Goal: Task Accomplishment & Management: Use online tool/utility

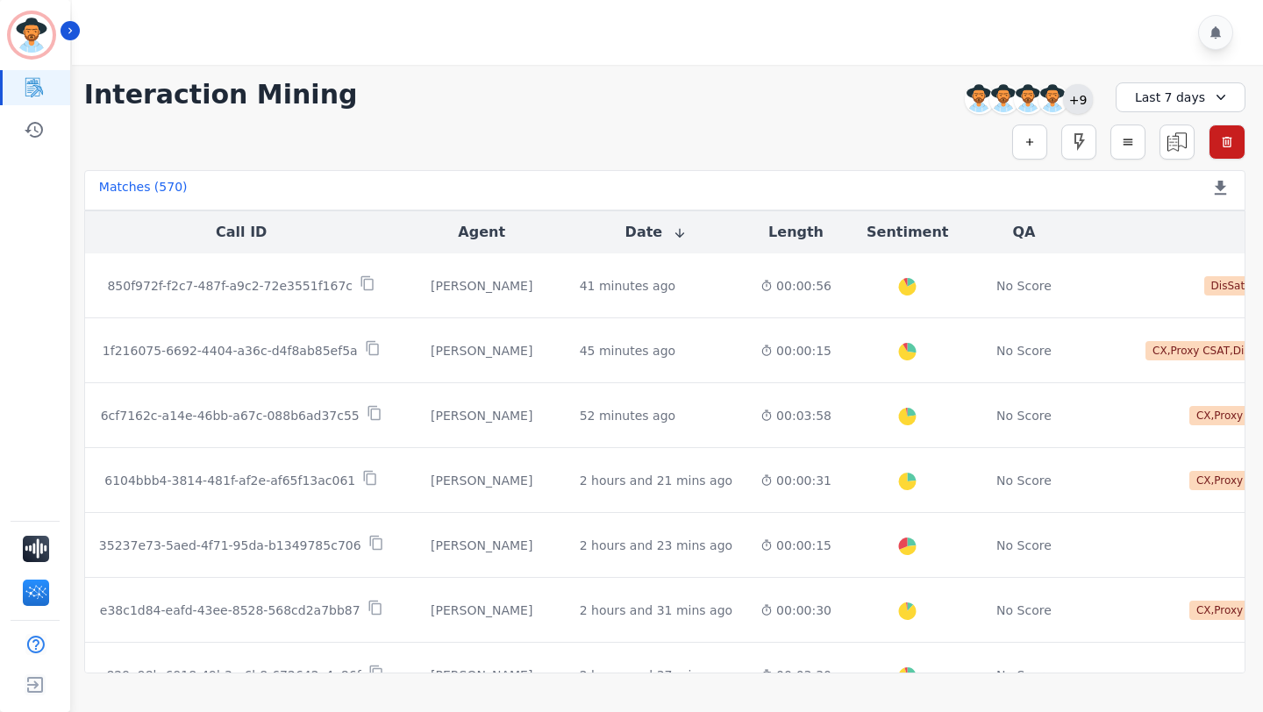
click at [1074, 94] on div "+9" at bounding box center [1078, 99] width 30 height 30
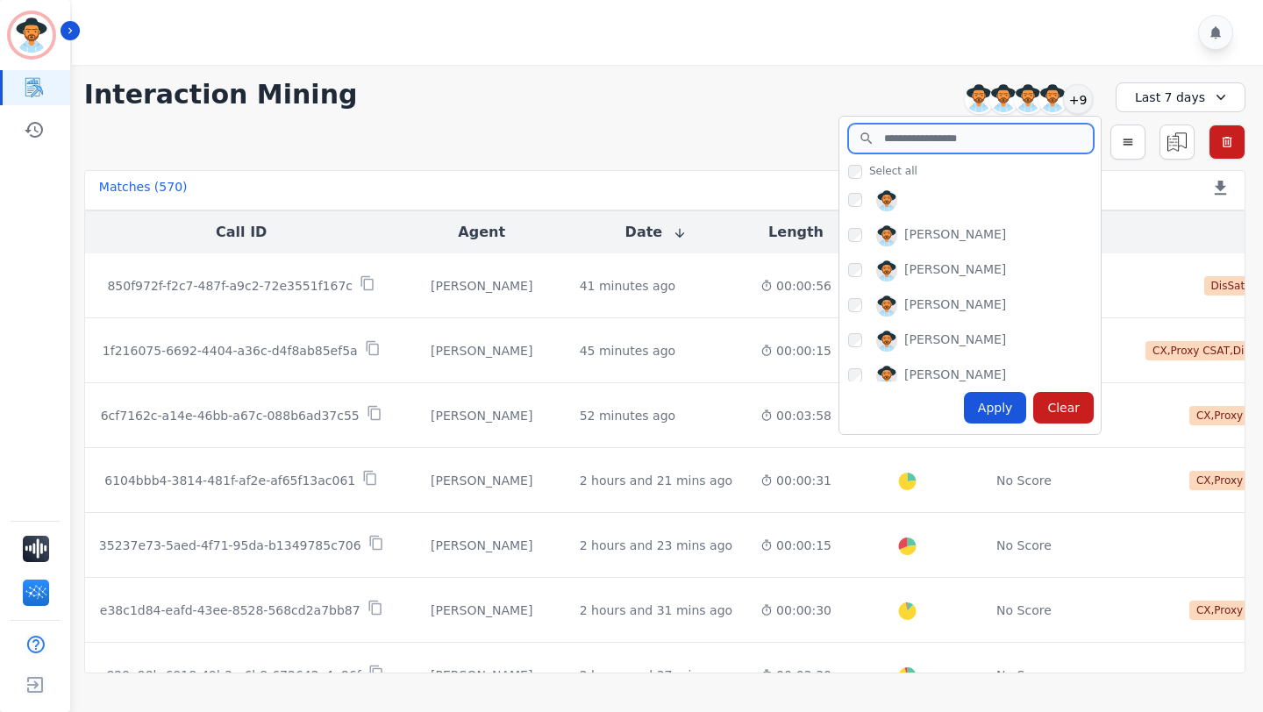
click at [978, 134] on input "search" at bounding box center [971, 139] width 246 height 30
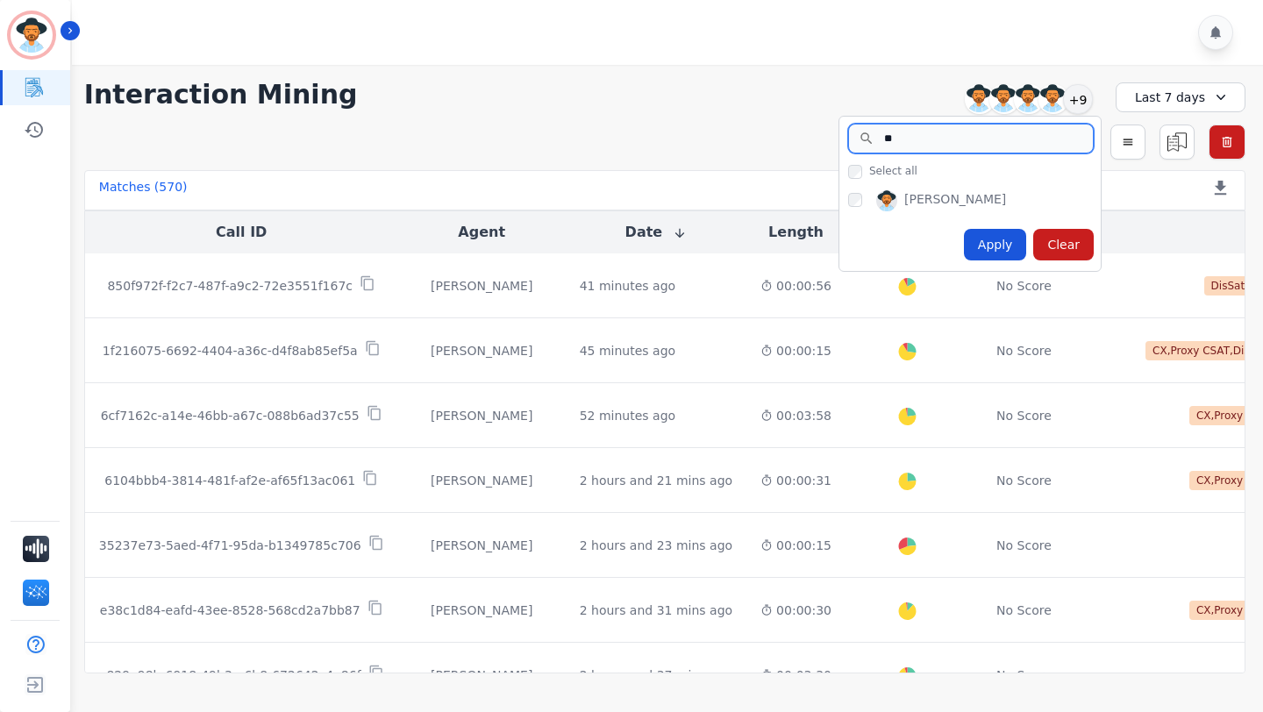
type input "*"
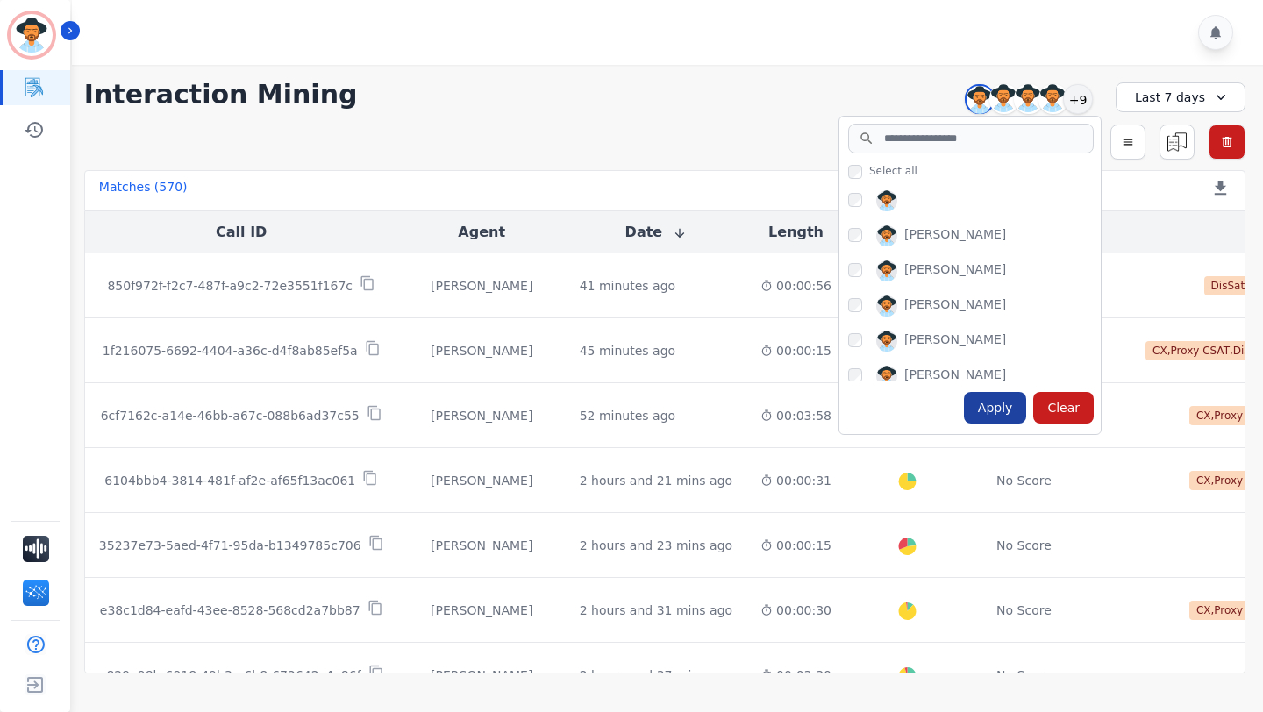
click at [982, 412] on div "Apply" at bounding box center [995, 408] width 63 height 32
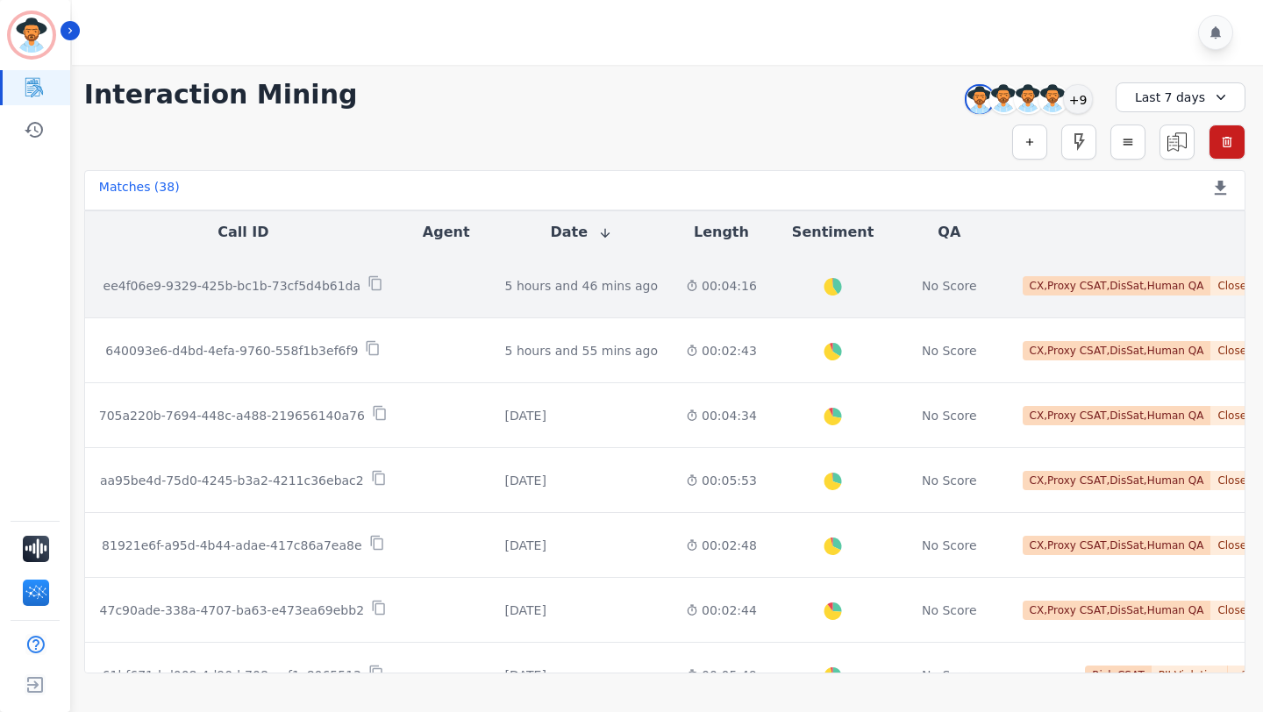
click at [440, 291] on td at bounding box center [446, 285] width 89 height 65
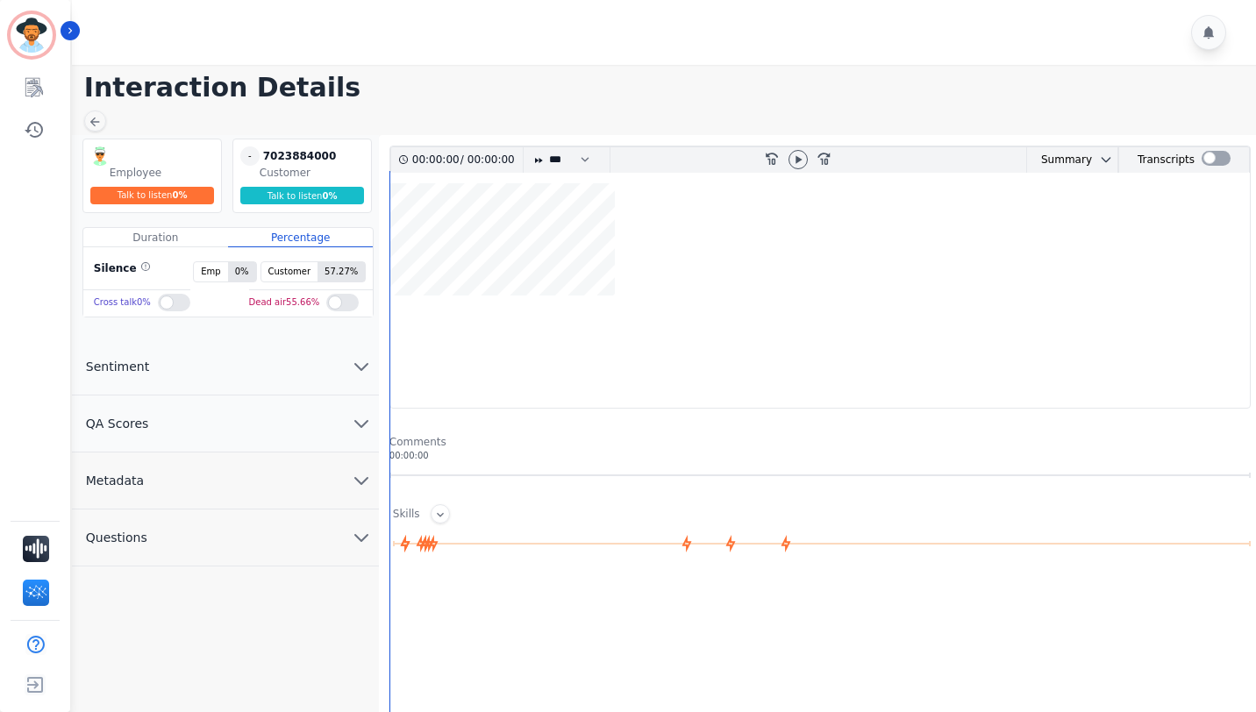
click at [109, 156] on img at bounding box center [99, 155] width 19 height 19
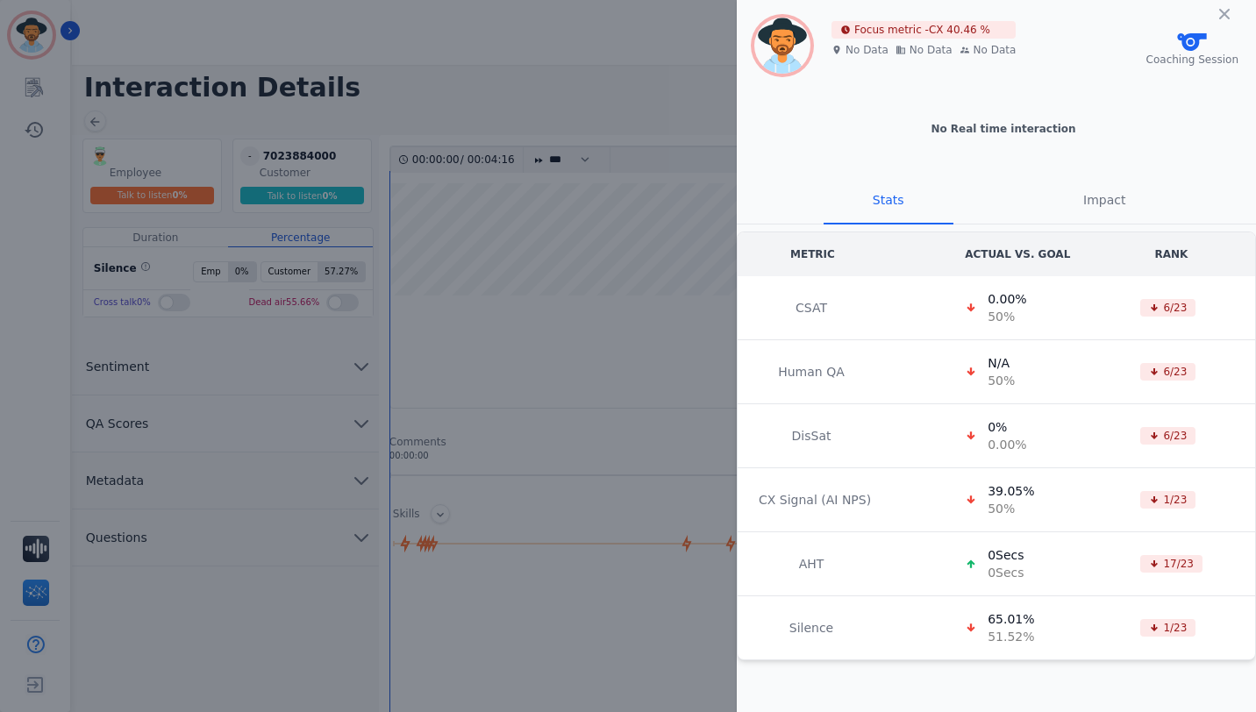
click at [270, 94] on div "Focus metric - CX 40.46 % No Data No Data No Data Coaching Session No Real time…" at bounding box center [628, 356] width 1256 height 712
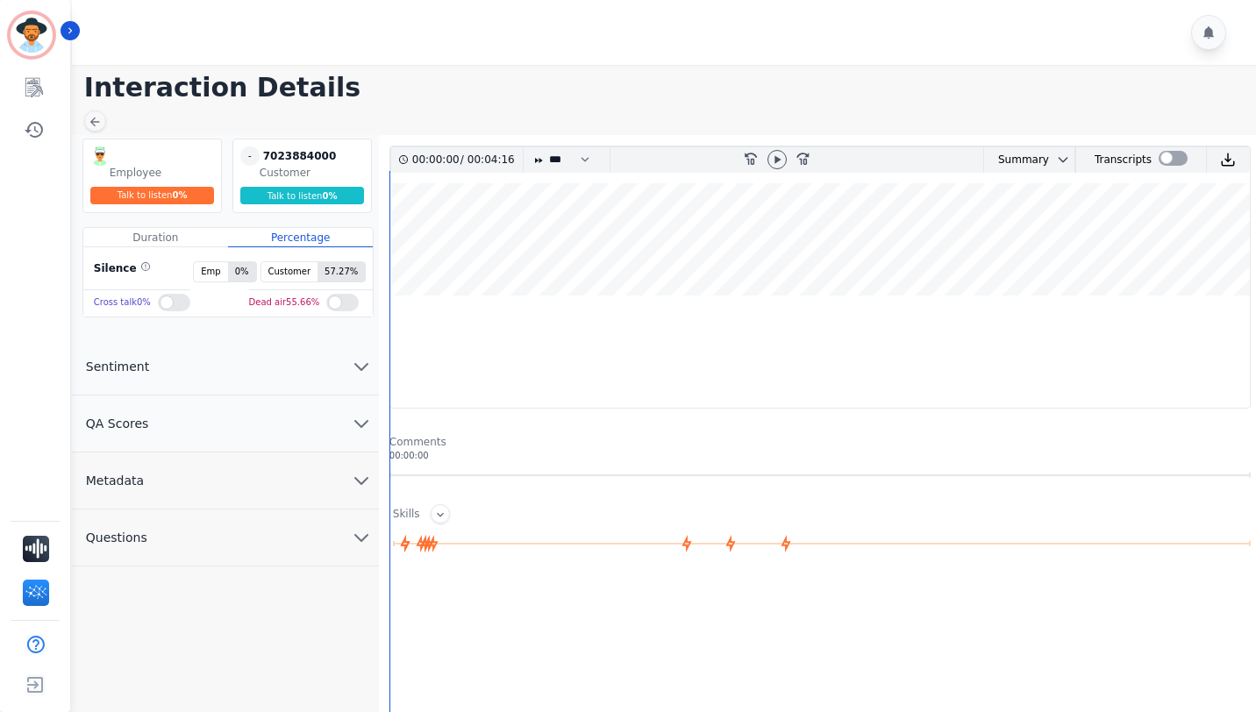
click at [103, 156] on img at bounding box center [99, 155] width 19 height 19
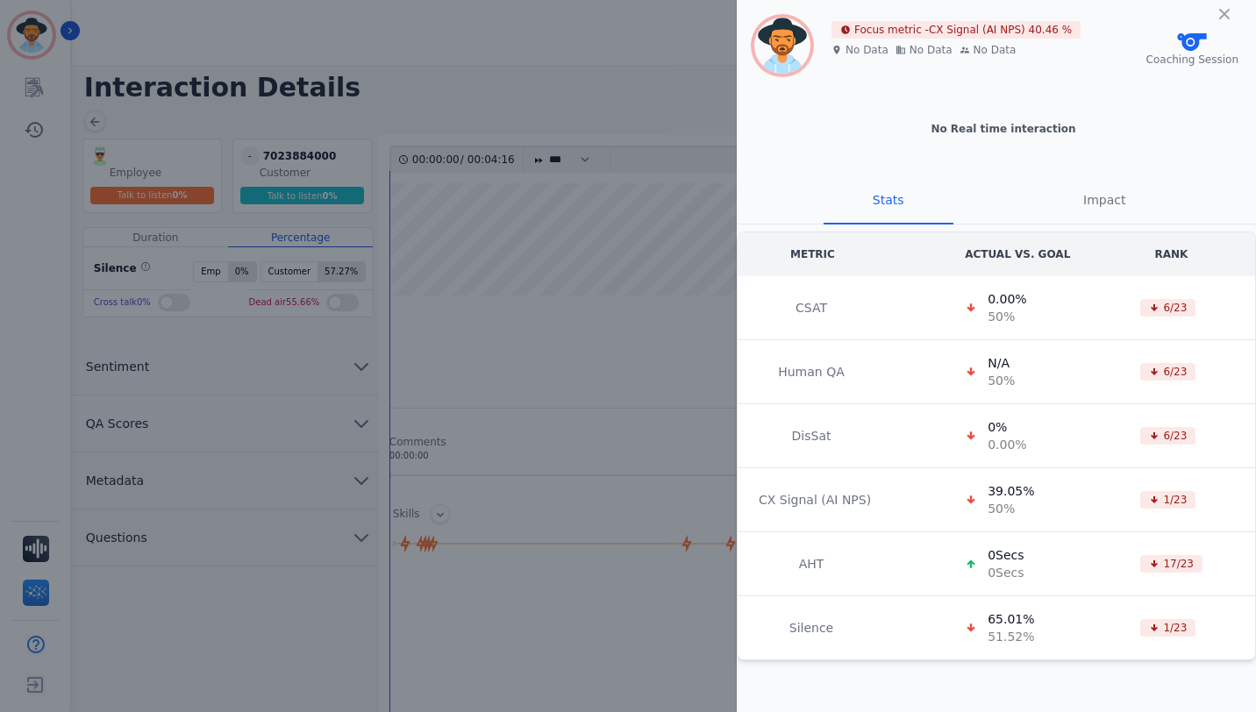
click at [100, 120] on div "Focus metric - CX Signal (AI NPS) 40.46 % No Data No Data No Data Coaching Sess…" at bounding box center [628, 356] width 1256 height 712
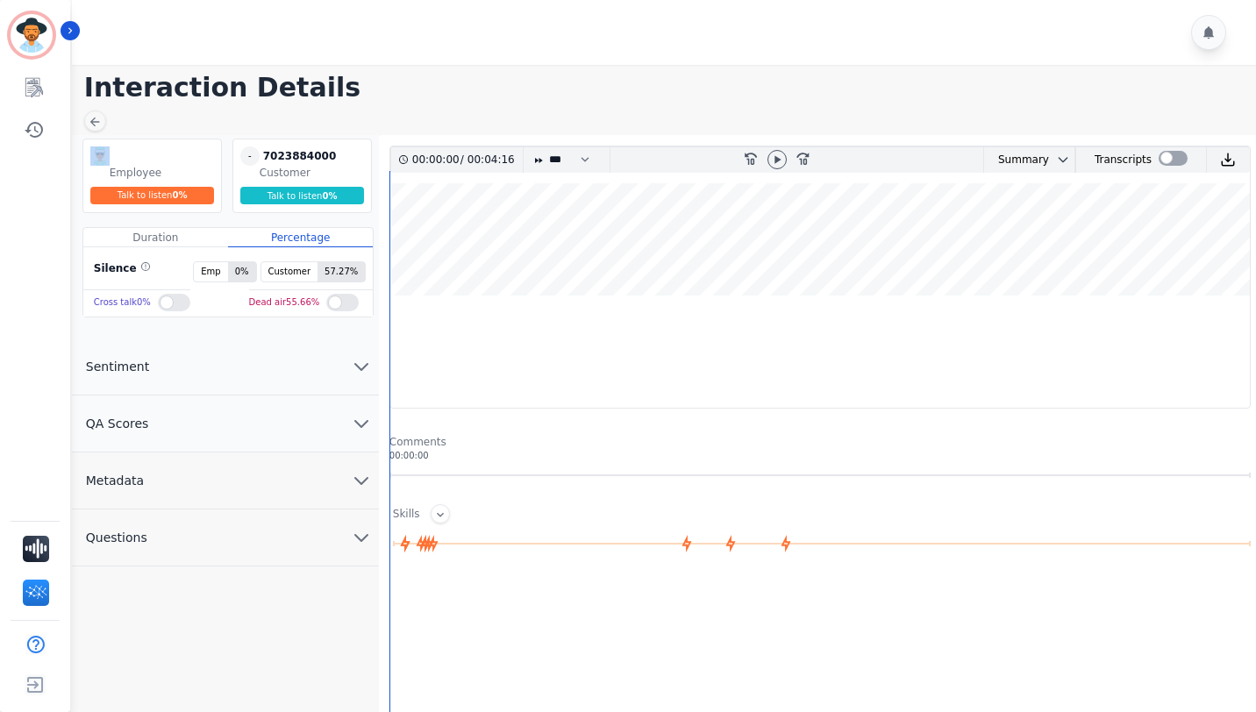
click at [100, 120] on icon at bounding box center [95, 122] width 14 height 14
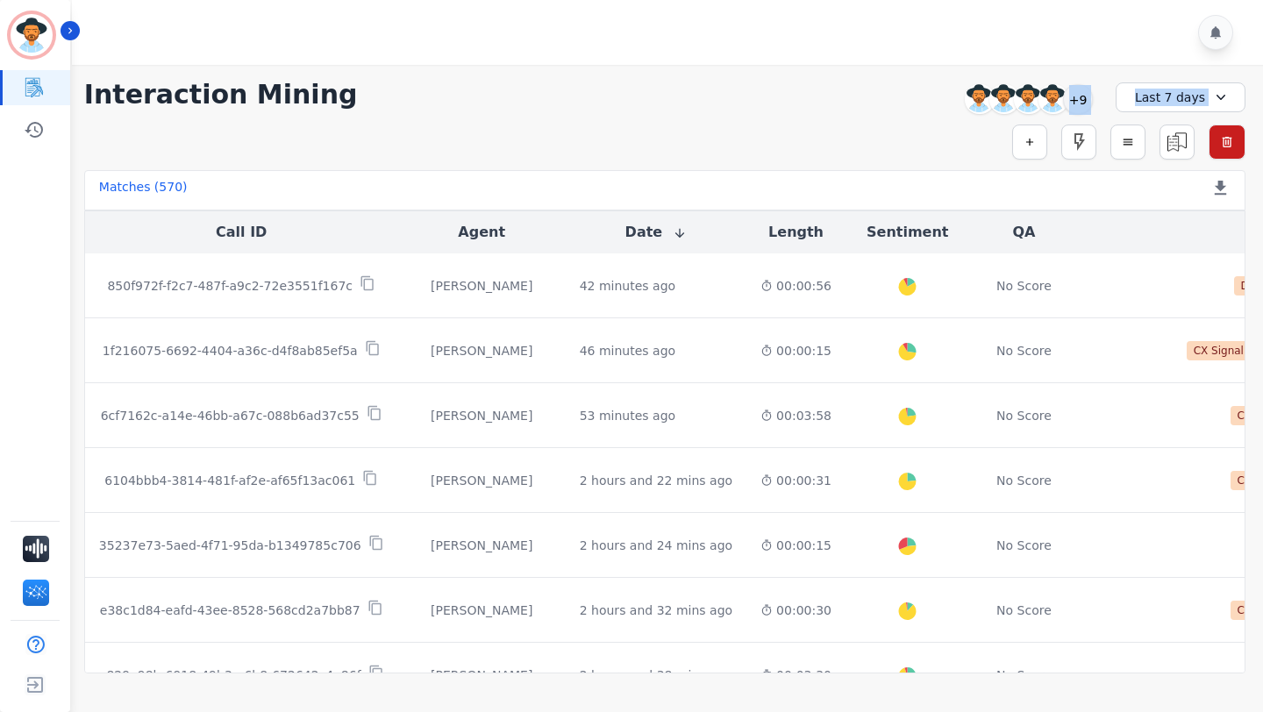
drag, startPoint x: 1069, startPoint y: 101, endPoint x: 912, endPoint y: 133, distance: 160.3
click at [912, 133] on div "**********" at bounding box center [665, 369] width 1196 height 609
click at [1080, 99] on div "+9" at bounding box center [1078, 99] width 30 height 30
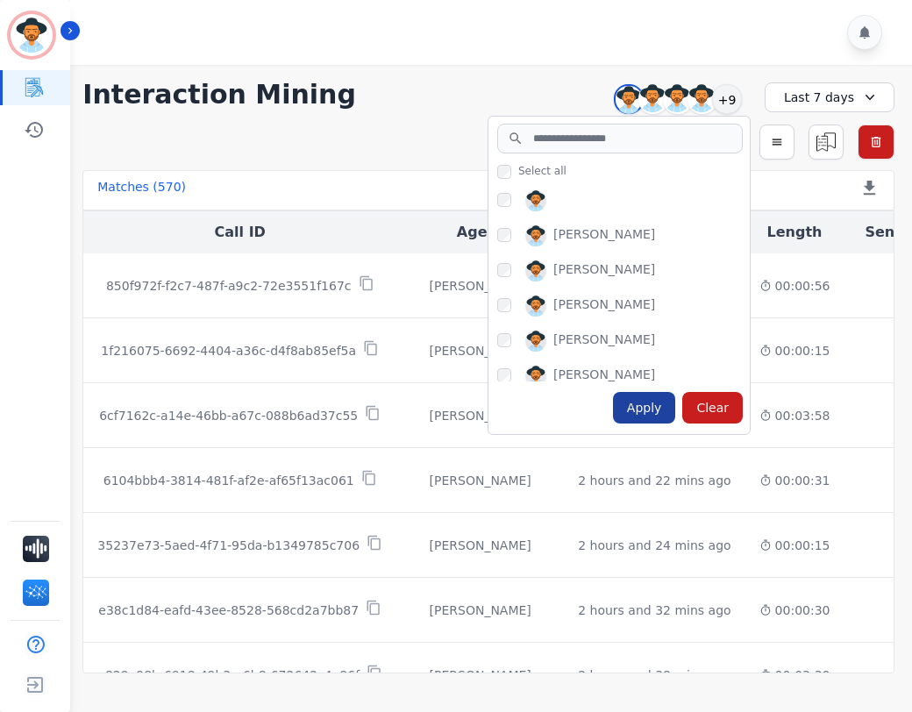
click at [628, 397] on div "Apply" at bounding box center [644, 408] width 63 height 32
